Goal: Navigation & Orientation: Locate item on page

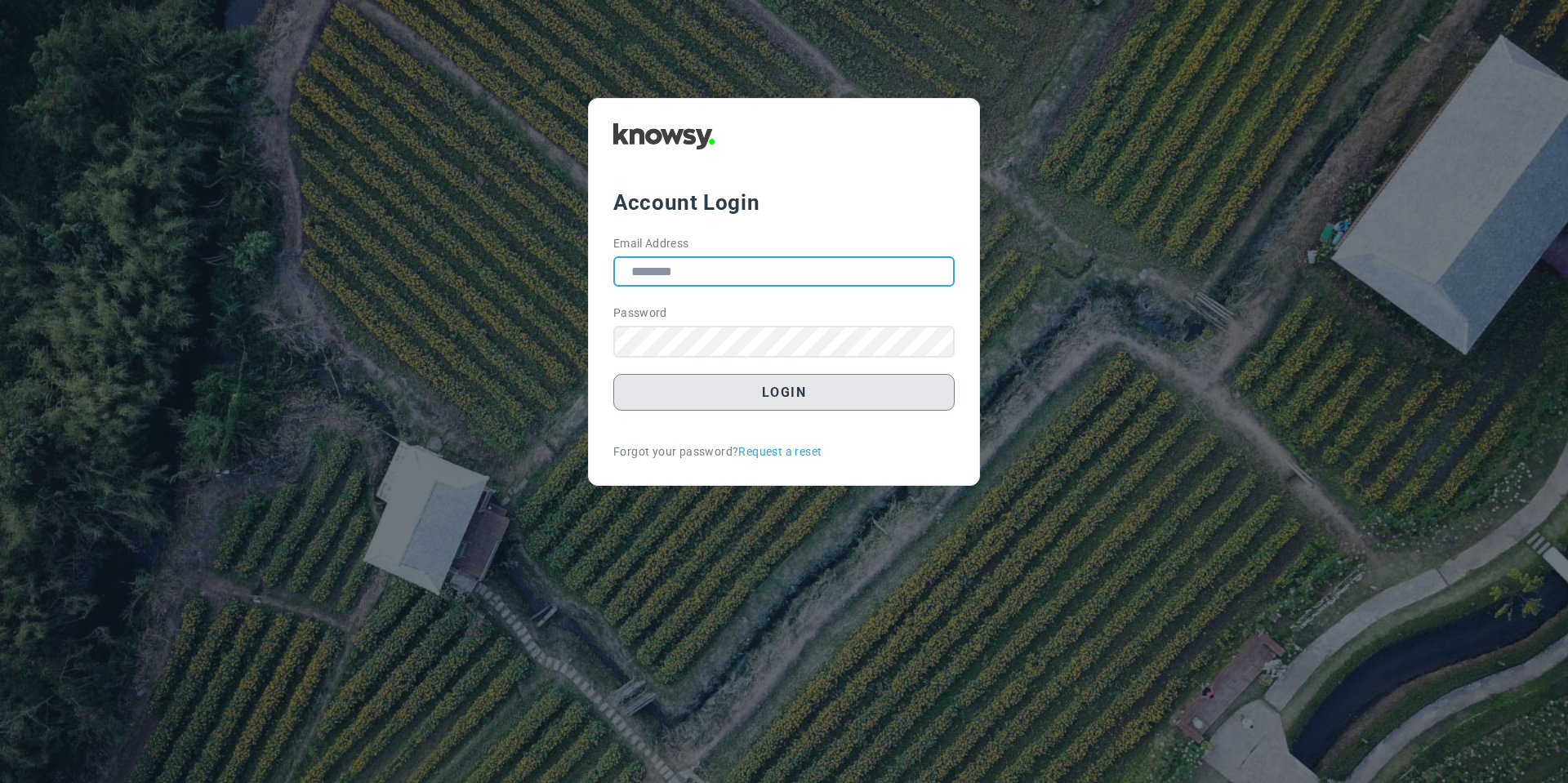
type input "**********"
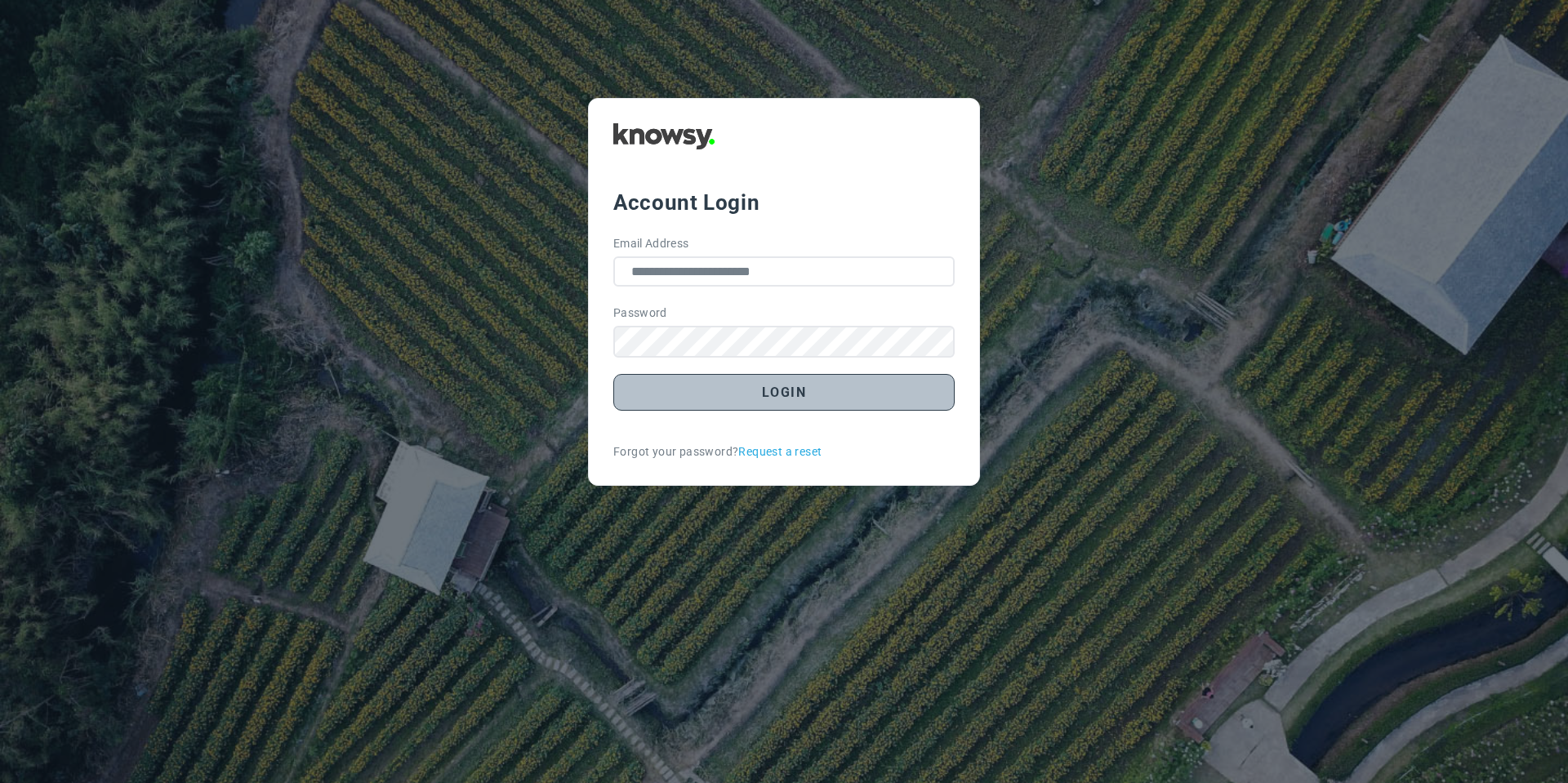
click at [680, 389] on button "Login" at bounding box center [783, 393] width 341 height 37
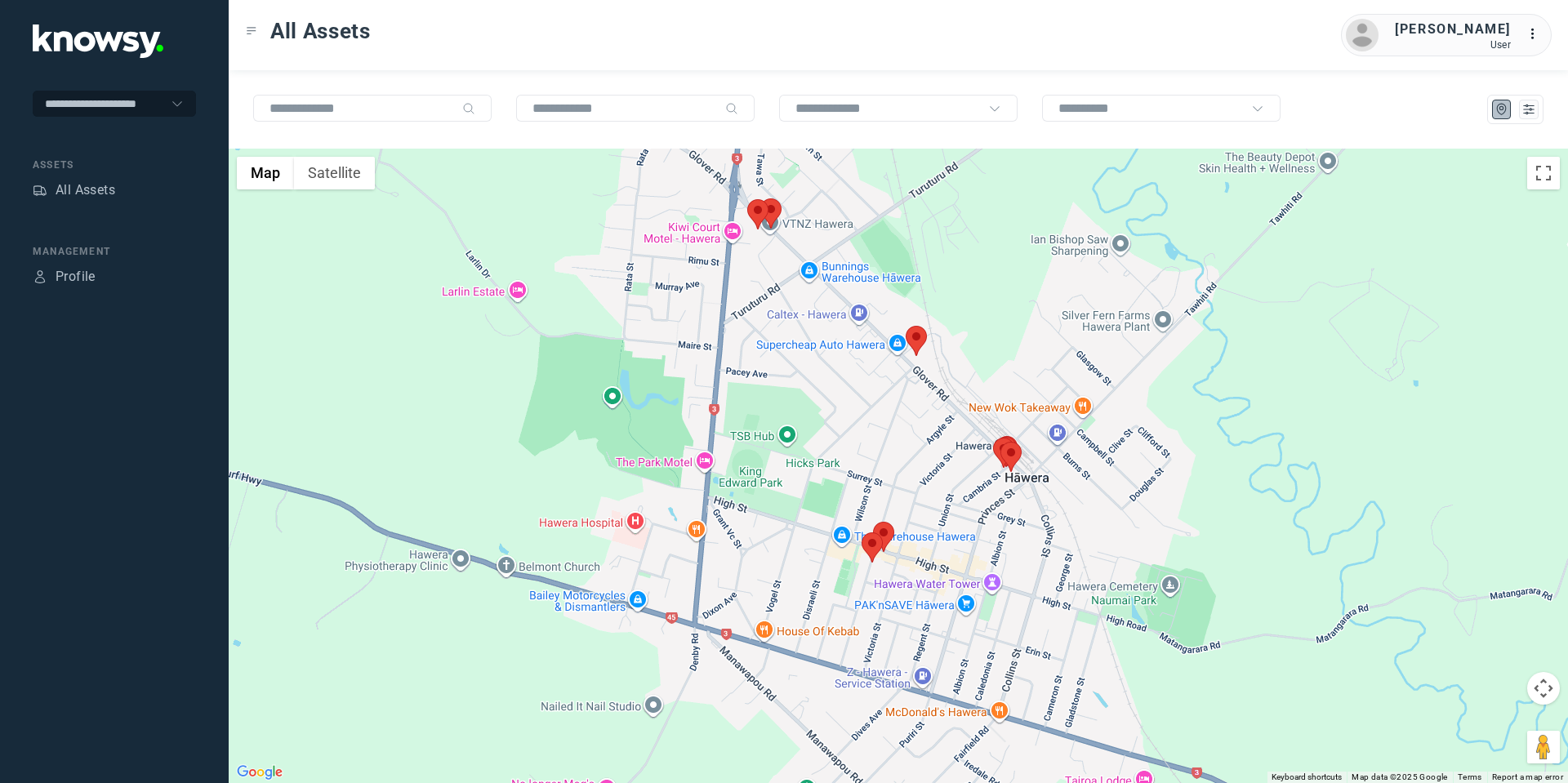
click at [861, 532] on area at bounding box center [861, 532] width 0 height 0
click at [934, 442] on button "Close" at bounding box center [925, 455] width 39 height 39
click at [873, 522] on area at bounding box center [873, 522] width 0 height 0
click at [939, 437] on button "Close" at bounding box center [936, 445] width 39 height 39
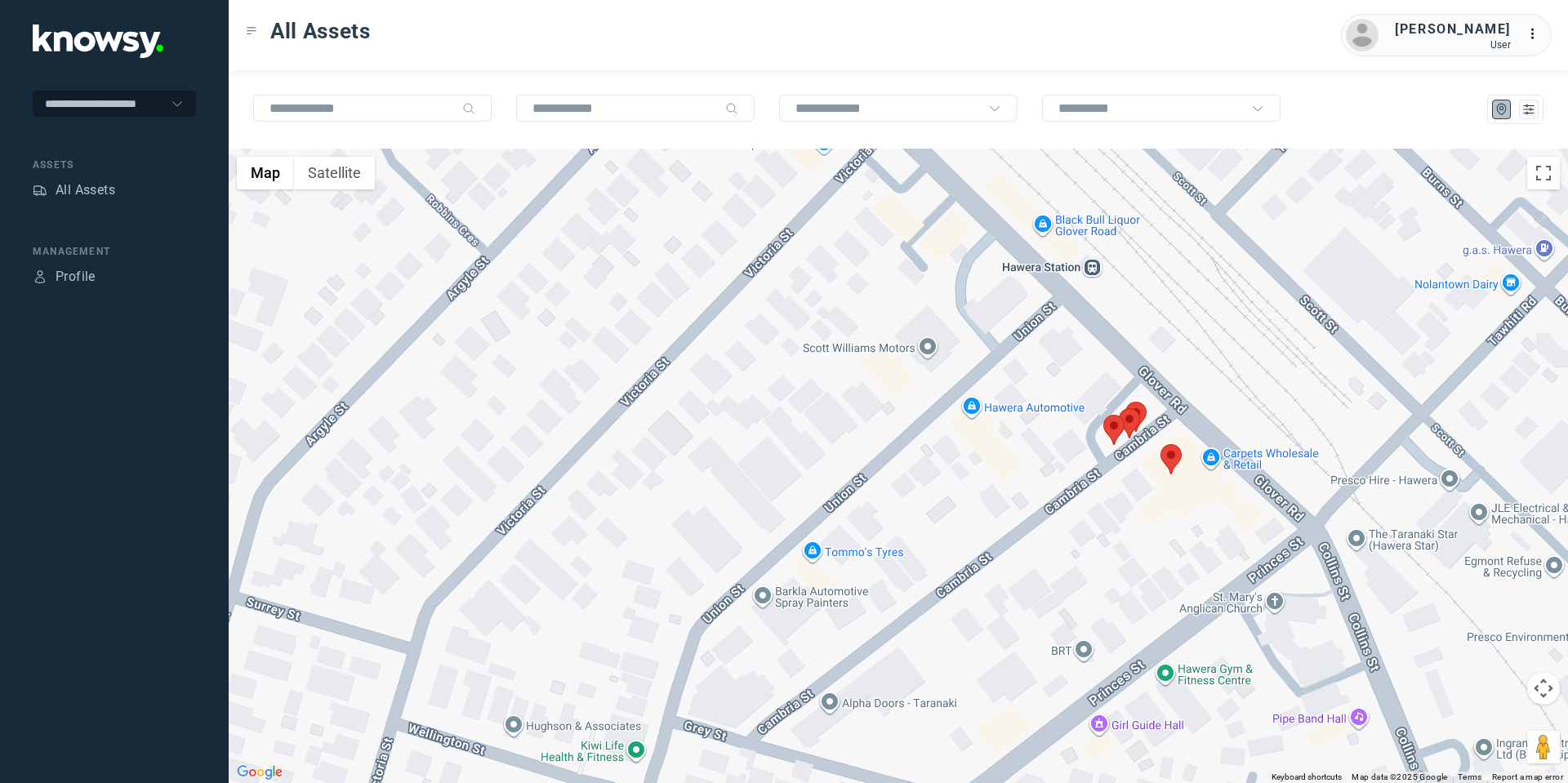
click at [1160, 444] on area at bounding box center [1160, 444] width 0 height 0
click at [1232, 361] on button "Close" at bounding box center [1225, 368] width 39 height 39
click at [1104, 415] on area at bounding box center [1104, 415] width 0 height 0
click at [1179, 324] on button "Close" at bounding box center [1167, 338] width 39 height 39
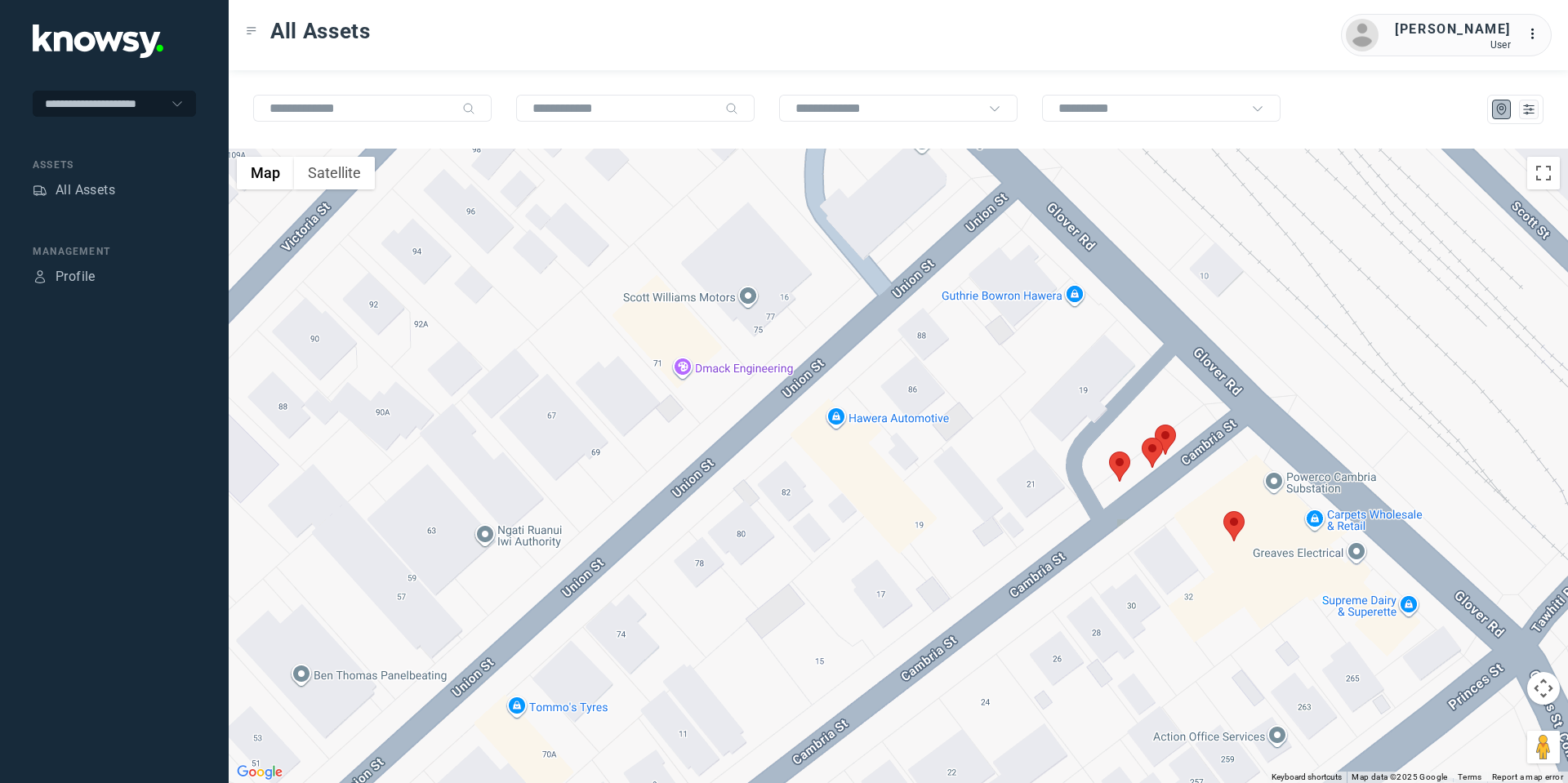
click at [1142, 437] on area at bounding box center [1142, 437] width 0 height 0
click at [1205, 354] on button "Close" at bounding box center [1205, 360] width 39 height 39
click at [1155, 424] on area at bounding box center [1155, 424] width 0 height 0
click at [1220, 334] on button "Close" at bounding box center [1219, 347] width 39 height 39
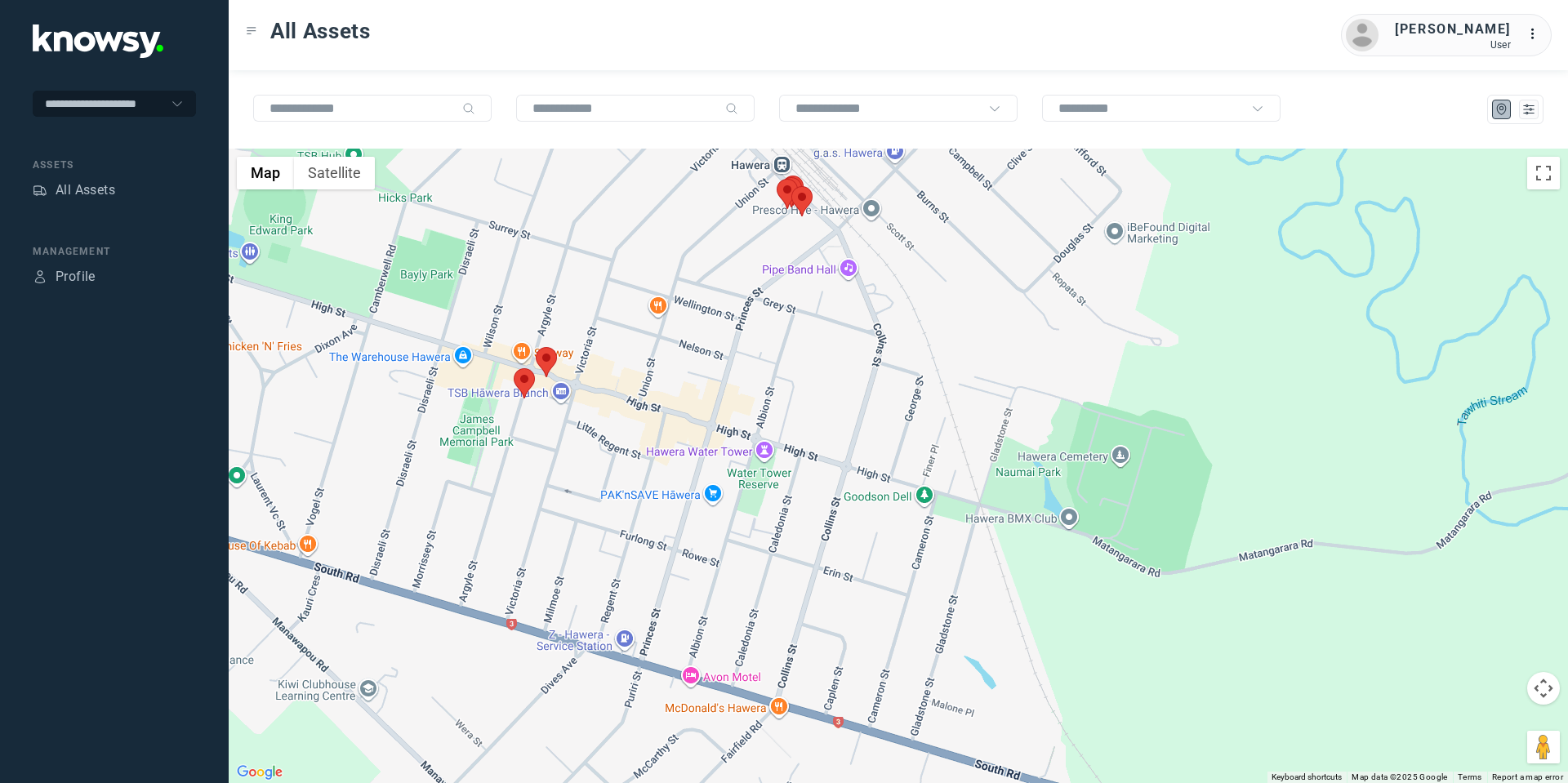
click at [1537, 693] on button "Map camera controls" at bounding box center [1543, 688] width 33 height 33
click at [1446, 646] on button "Move up" at bounding box center [1461, 647] width 33 height 33
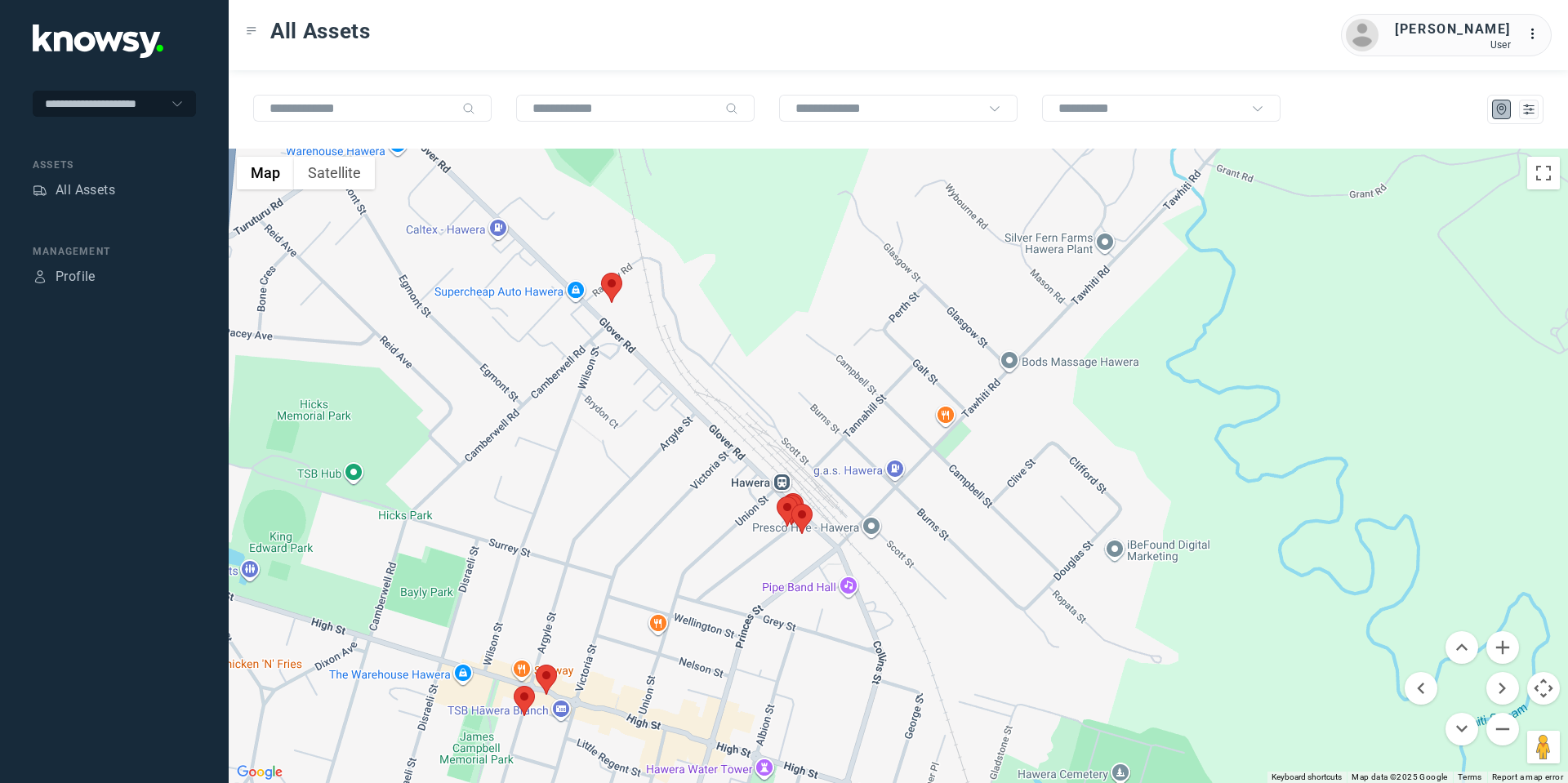
click at [601, 273] on area at bounding box center [601, 273] width 0 height 0
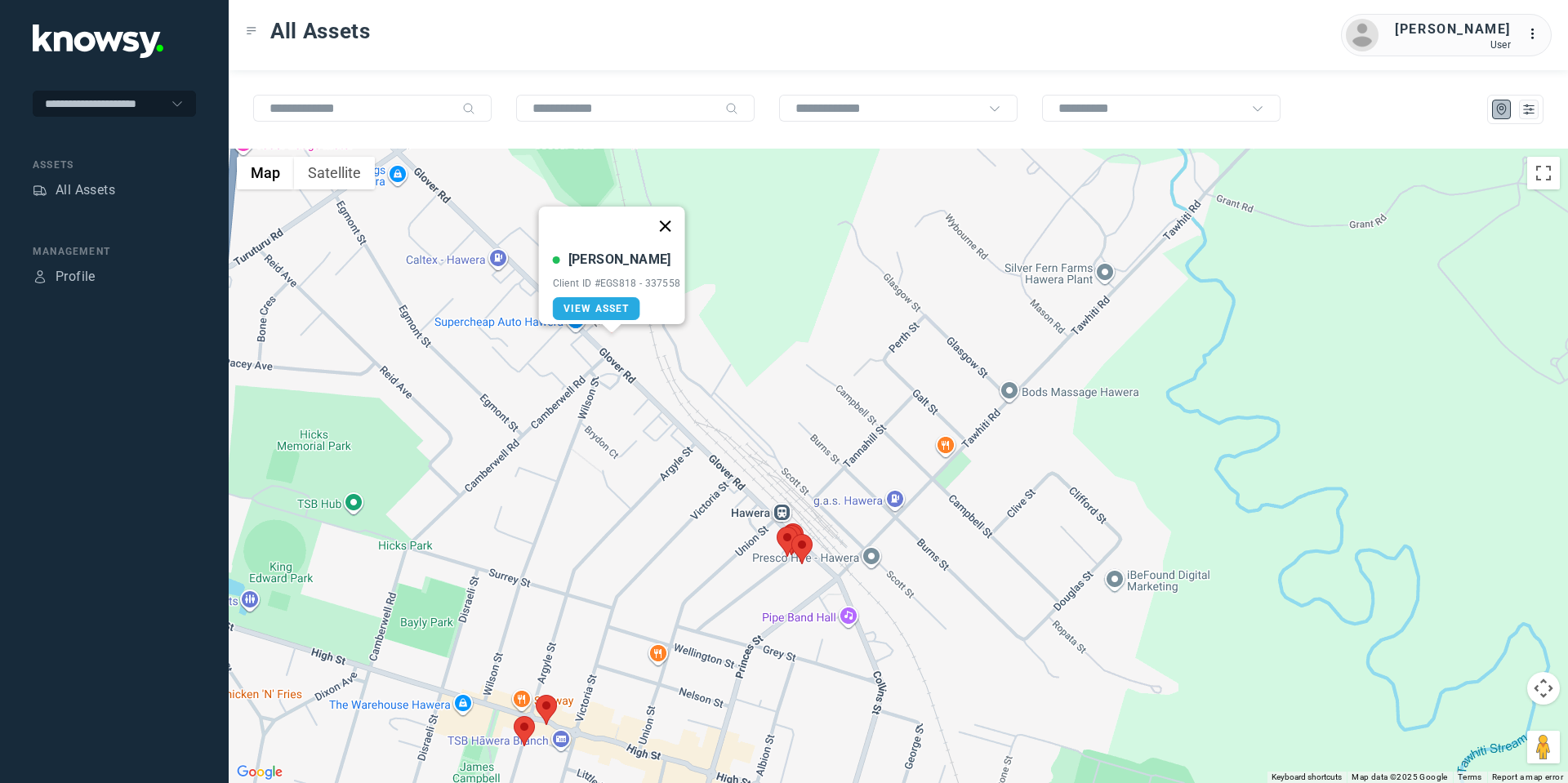
click at [675, 219] on button "Close" at bounding box center [665, 226] width 39 height 39
